Goal: Information Seeking & Learning: Learn about a topic

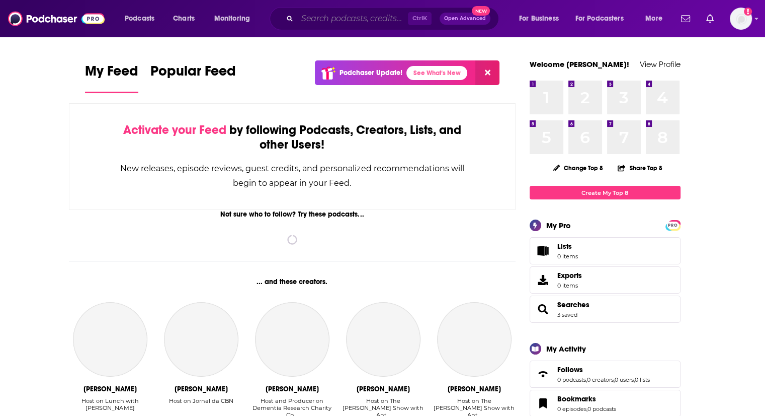
click at [334, 18] on input "Search podcasts, credits, & more..." at bounding box center [352, 19] width 111 height 16
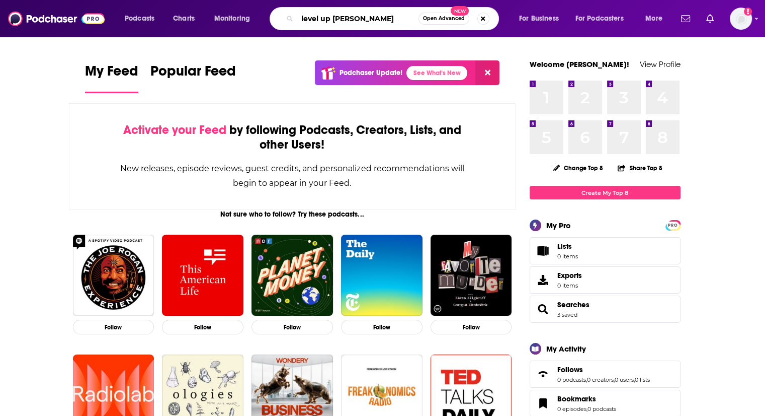
type input "level up [PERSON_NAME]"
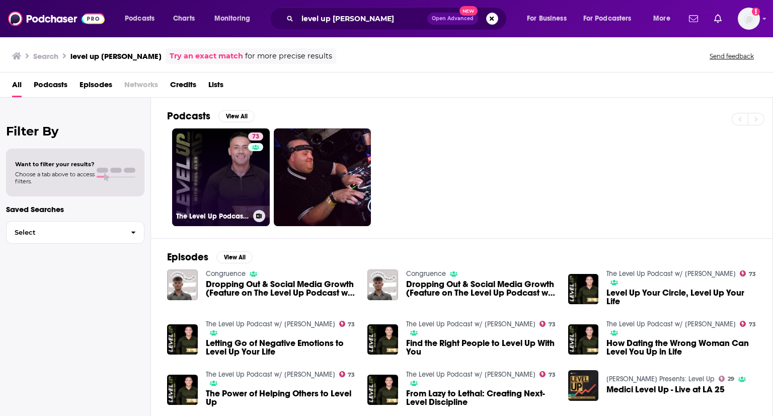
click at [260, 170] on div "73" at bounding box center [257, 170] width 18 height 77
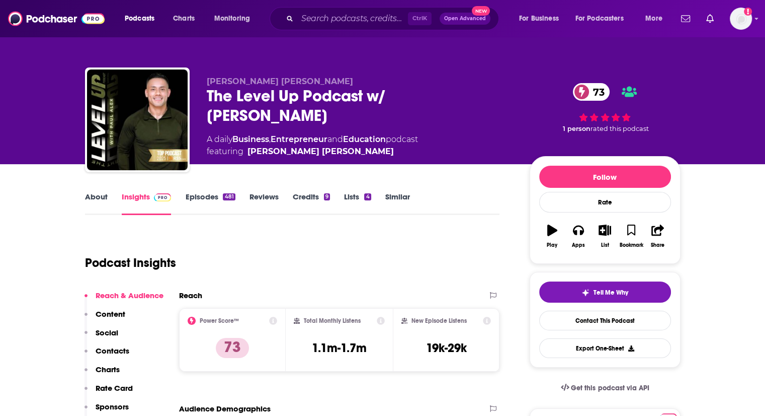
click at [207, 206] on link "Episodes 481" at bounding box center [210, 203] width 50 height 23
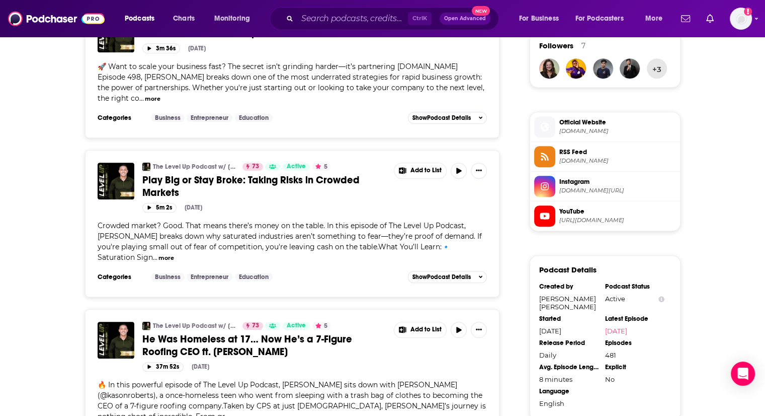
scroll to position [737, 0]
